Goal: Manage account settings

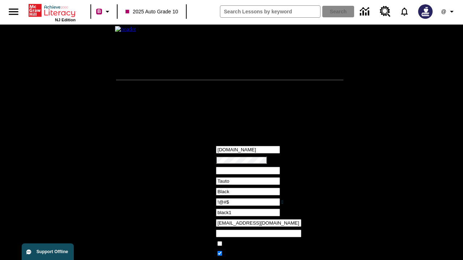
type input "!@#$"
click at [448, 12] on icon "Profile/Settings" at bounding box center [451, 11] width 9 height 9
